Goal: Find specific page/section: Find specific page/section

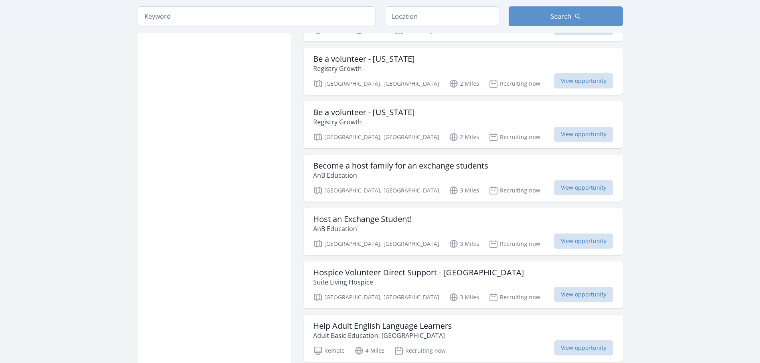
scroll to position [638, 0]
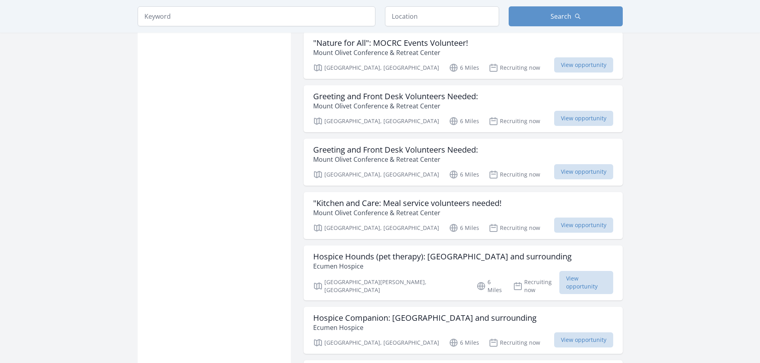
scroll to position [758, 0]
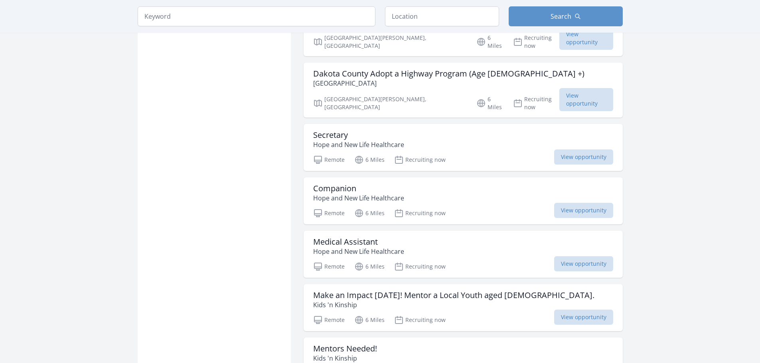
scroll to position [1834, 0]
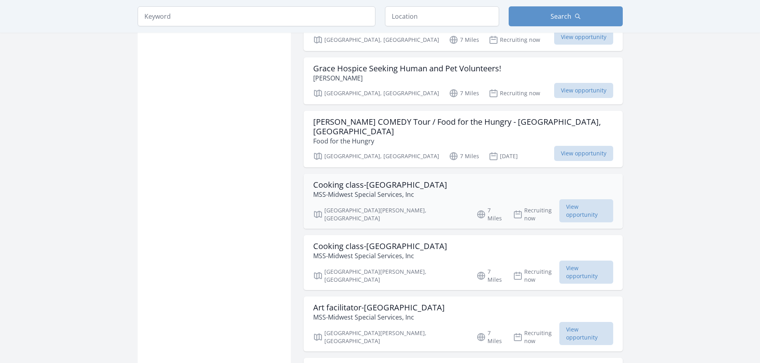
scroll to position [3030, 0]
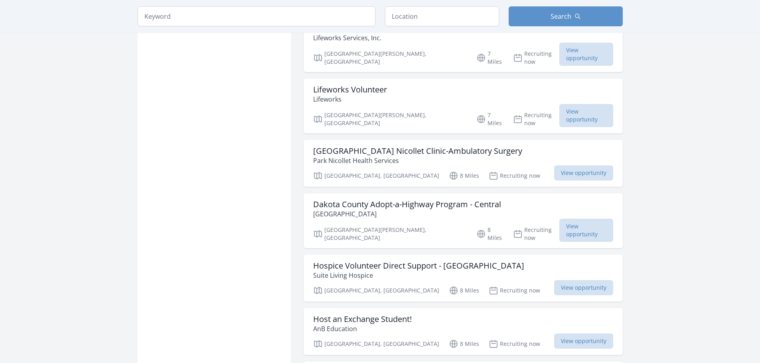
scroll to position [3867, 0]
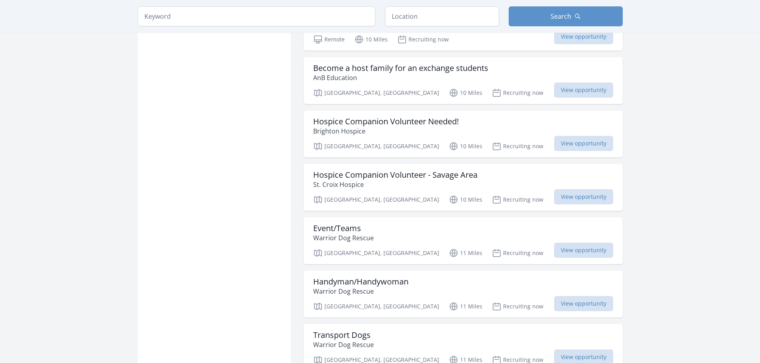
scroll to position [6100, 0]
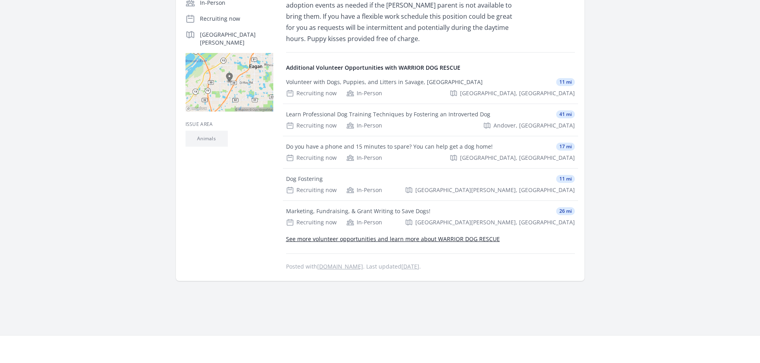
scroll to position [80, 0]
